Goal: Check status: Check status

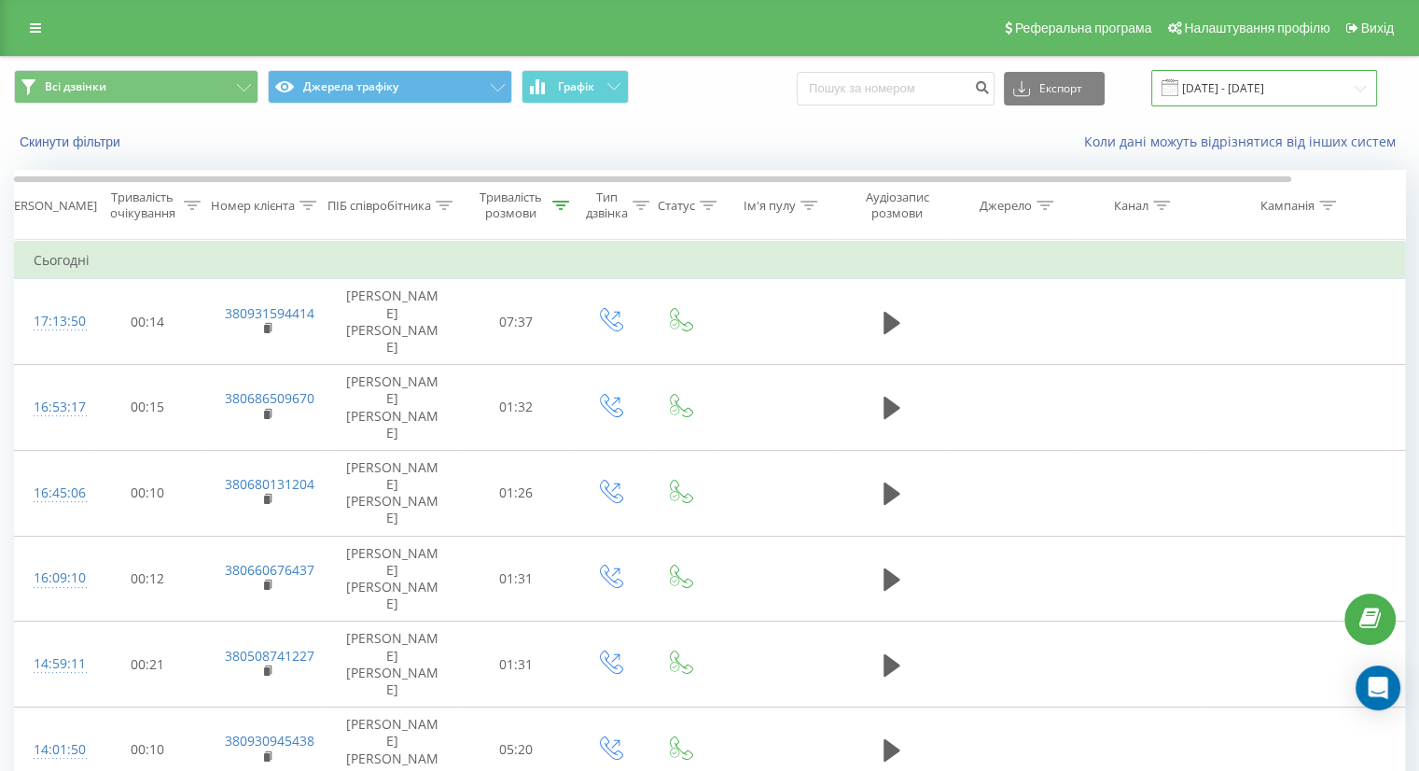
click at [1246, 93] on input "[DATE] - [DATE]" at bounding box center [1264, 88] width 226 height 36
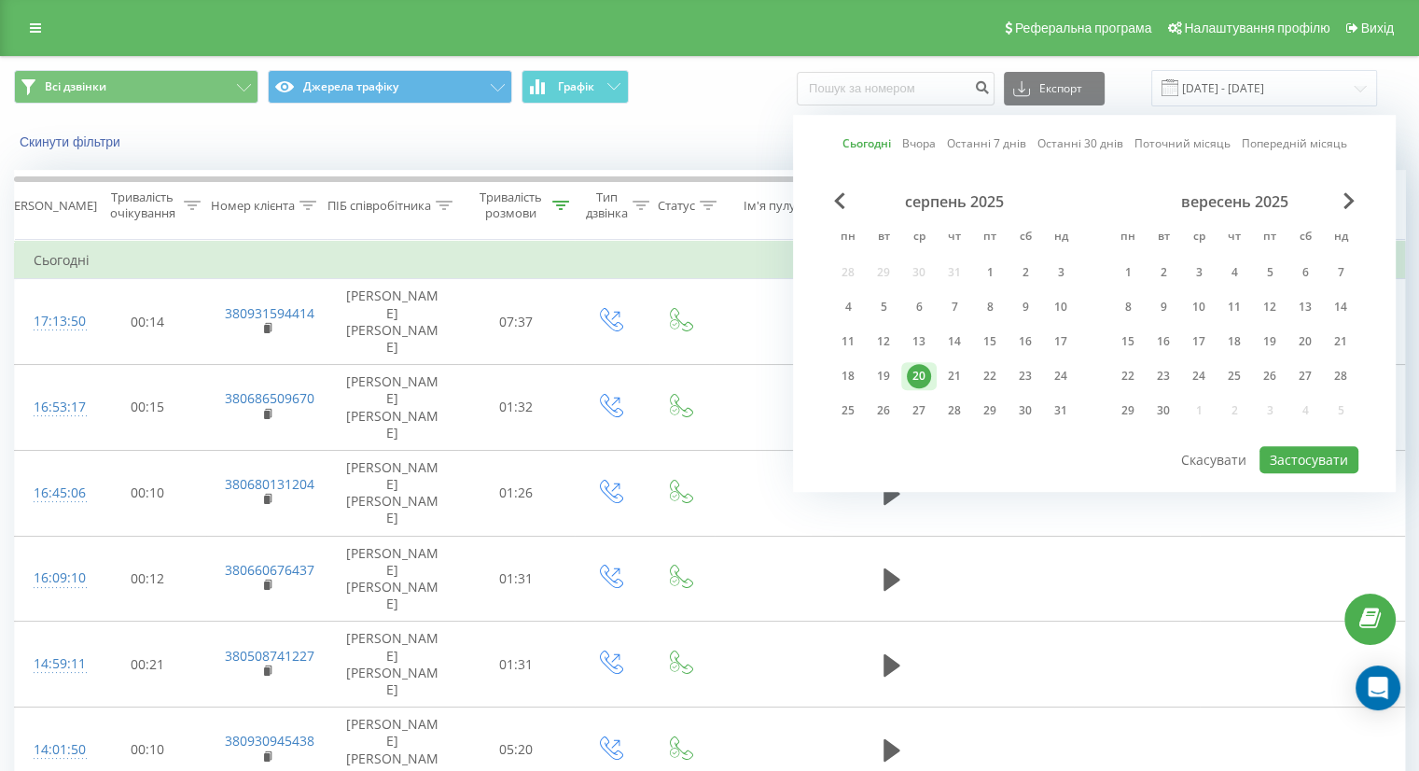
click at [935, 372] on div "20" at bounding box center [918, 376] width 35 height 28
click at [955, 369] on div "21" at bounding box center [954, 376] width 24 height 24
click at [916, 366] on div "20" at bounding box center [919, 376] width 24 height 24
click at [958, 381] on div "21" at bounding box center [954, 376] width 24 height 24
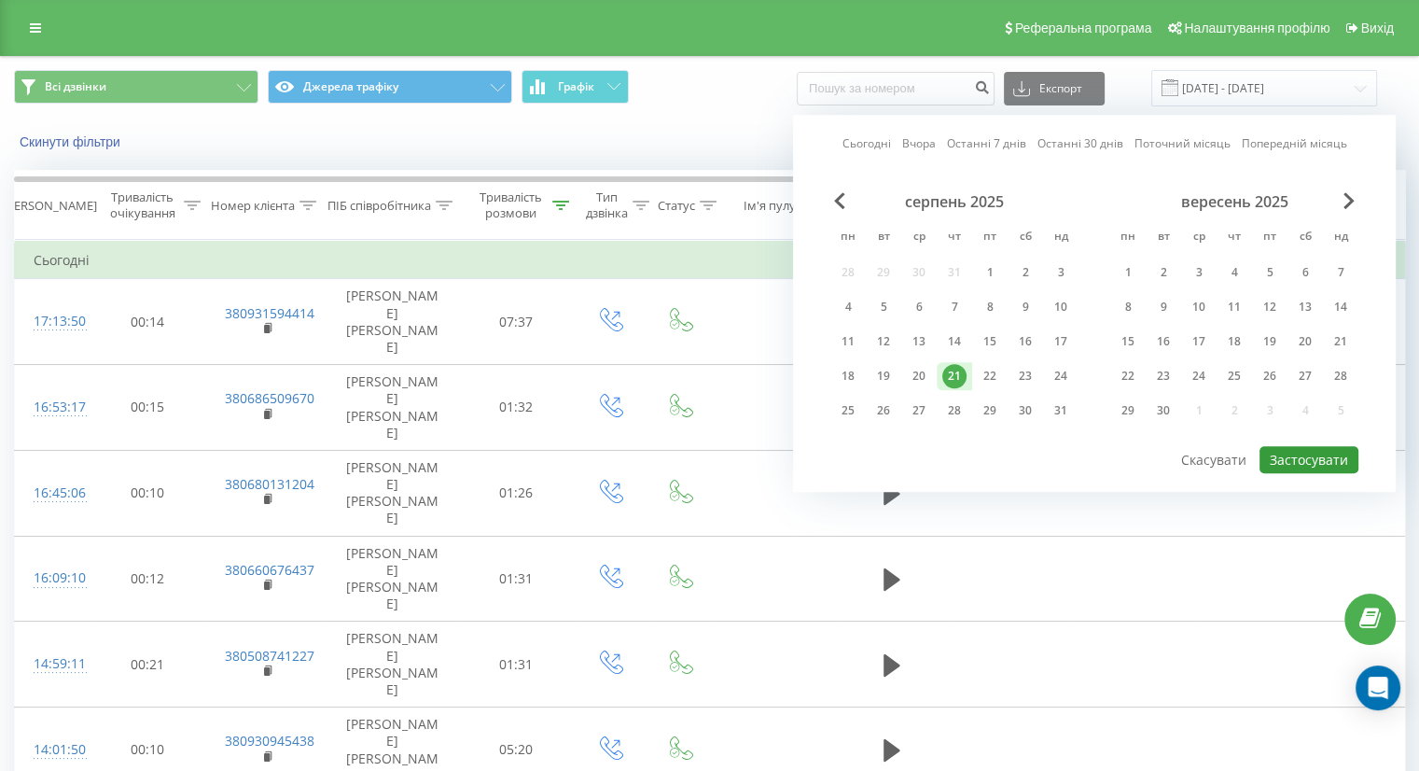
click at [1310, 457] on button "Застосувати" at bounding box center [1308, 459] width 99 height 27
type input "[DATE] - [DATE]"
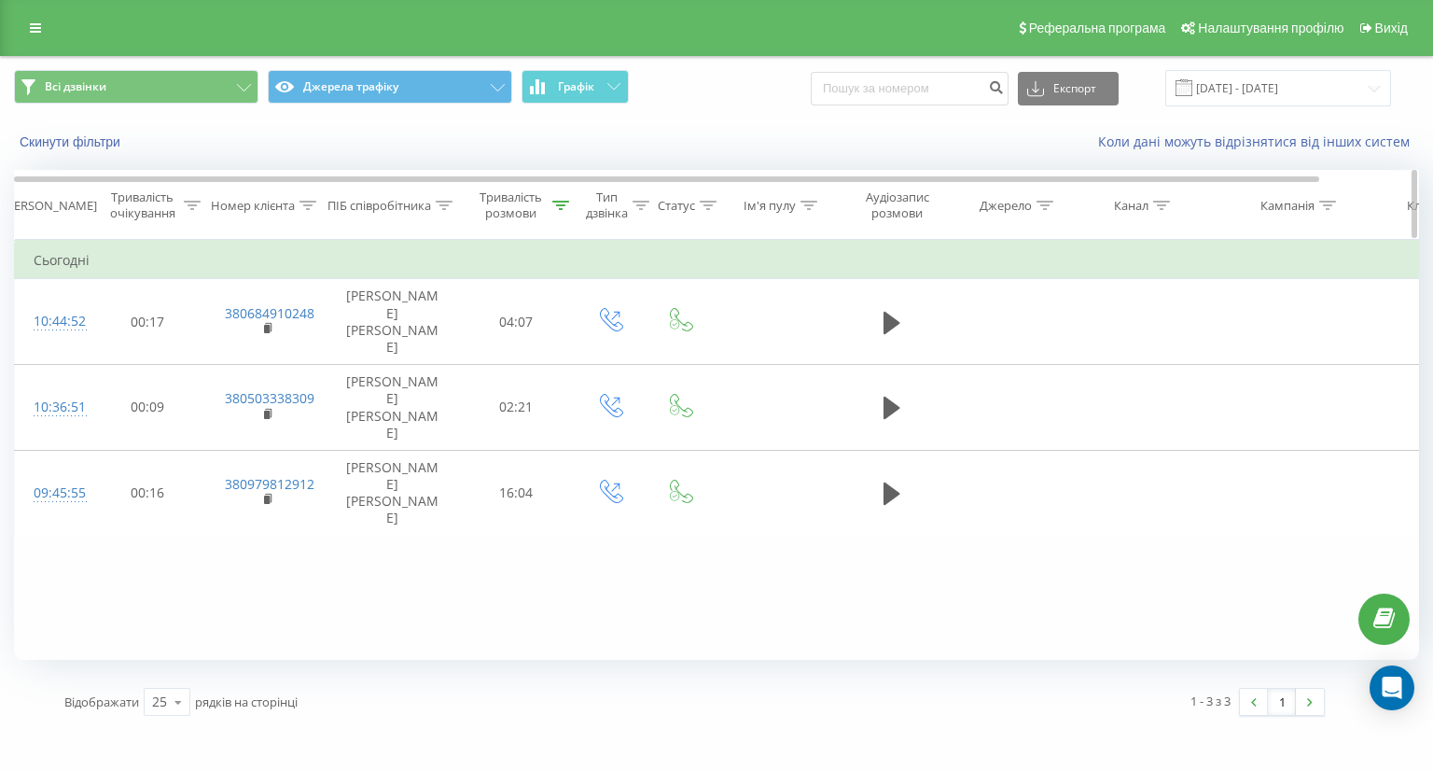
click at [534, 191] on div "Тривалість розмови" at bounding box center [511, 205] width 74 height 32
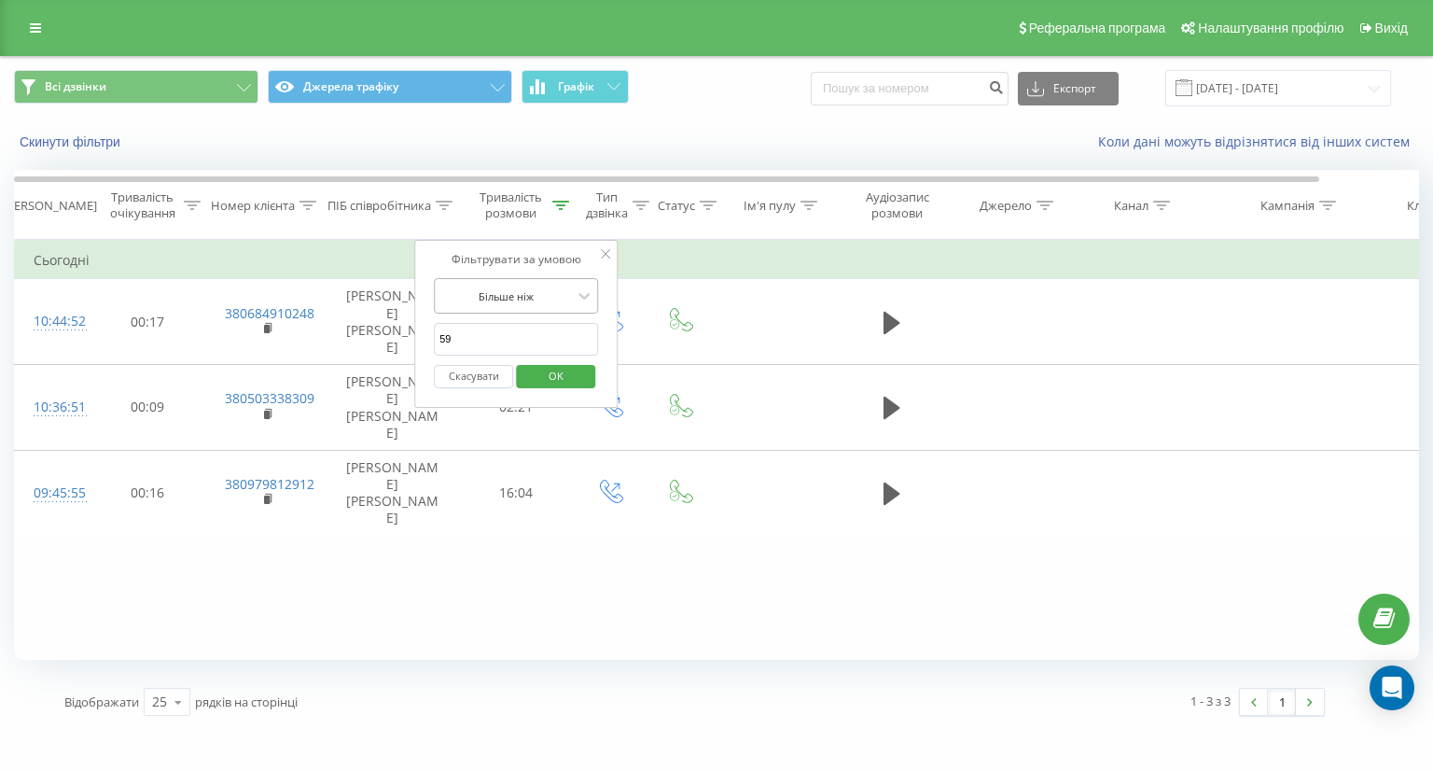
click at [541, 297] on div at bounding box center [505, 296] width 132 height 18
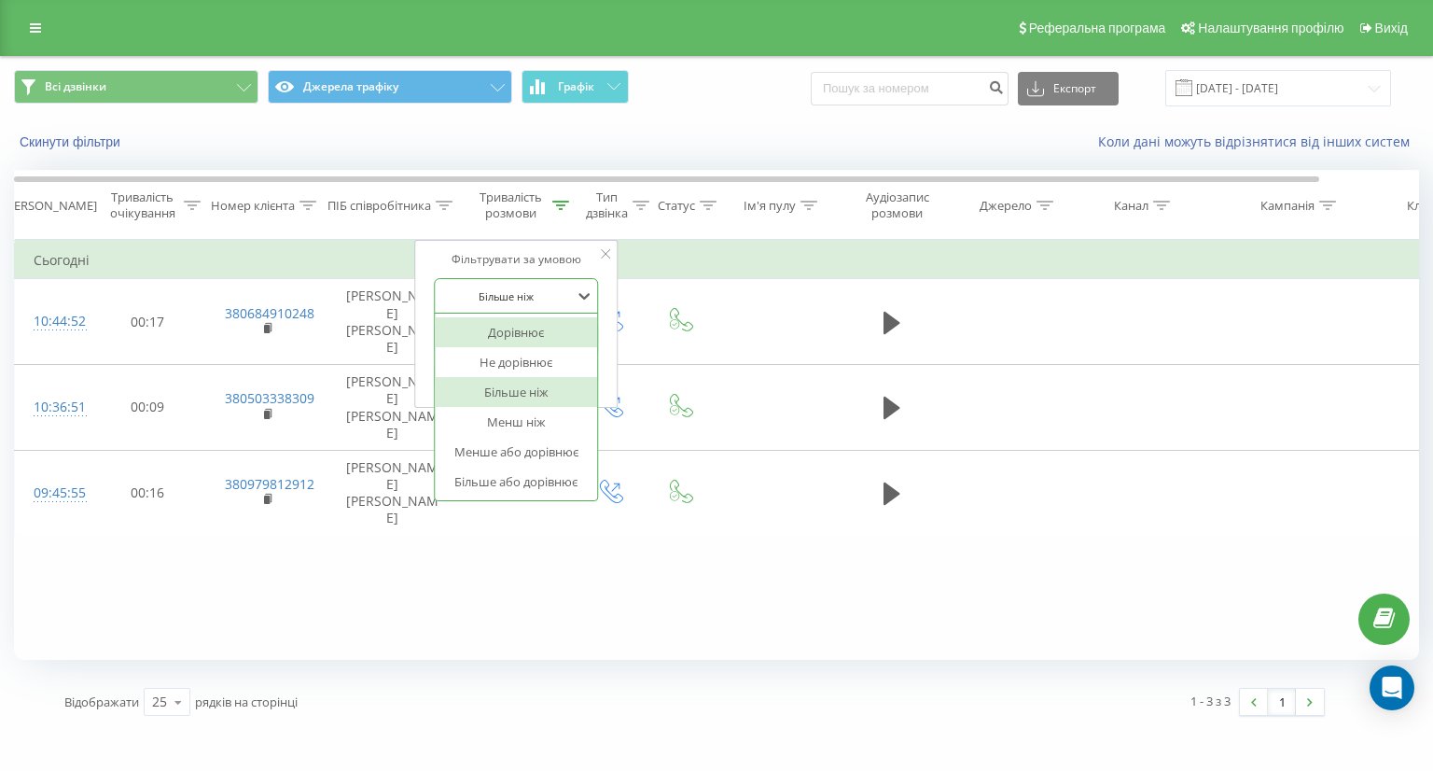
click at [535, 335] on div "Дорівнює" at bounding box center [516, 332] width 162 height 30
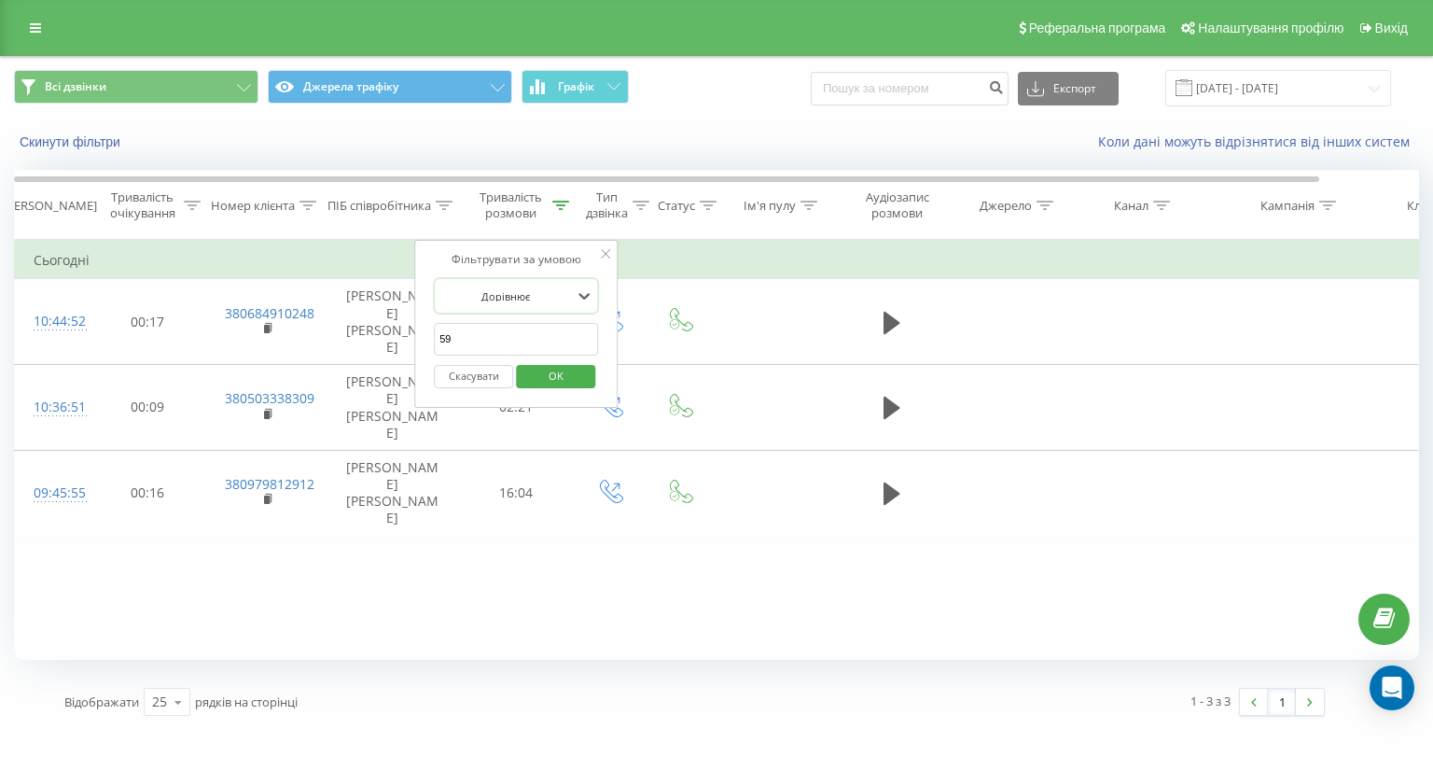
click at [534, 342] on input "59" at bounding box center [516, 339] width 164 height 33
click at [558, 376] on span "OK" at bounding box center [556, 375] width 52 height 29
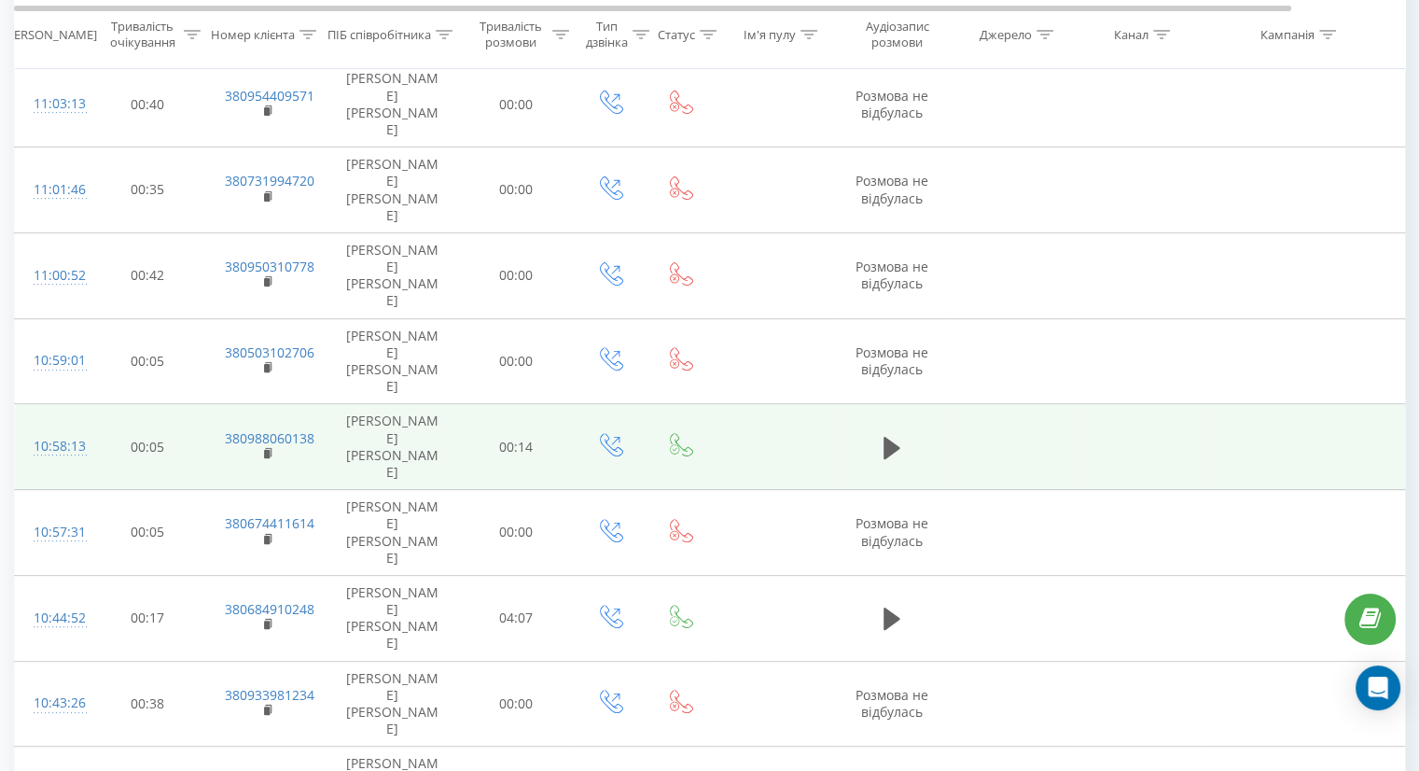
scroll to position [605, 0]
